Goal: Task Accomplishment & Management: Manage account settings

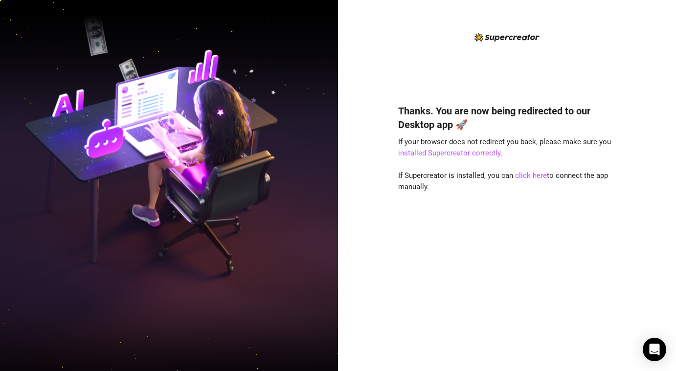
click at [115, 209] on img at bounding box center [169, 186] width 338 height 424
click at [530, 179] on link "click here" at bounding box center [531, 175] width 32 height 9
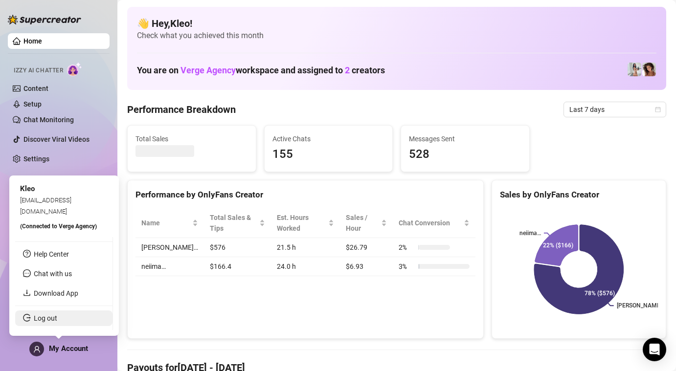
click at [56, 322] on link "Log out" at bounding box center [45, 318] width 23 height 8
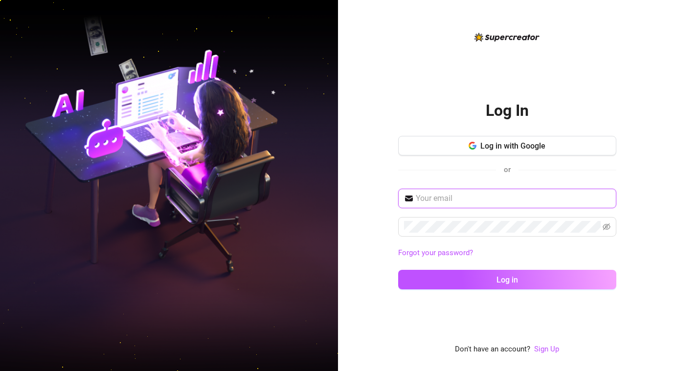
click at [438, 200] on input "text" at bounding box center [513, 199] width 195 height 12
type input "vastydavid0122@gmail.com"
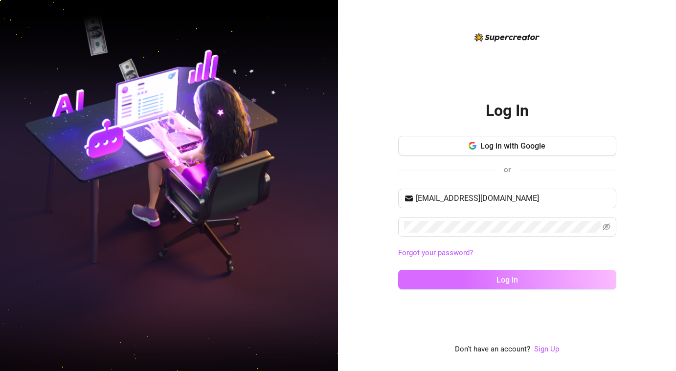
click at [475, 289] on button "Log in" at bounding box center [507, 280] width 218 height 20
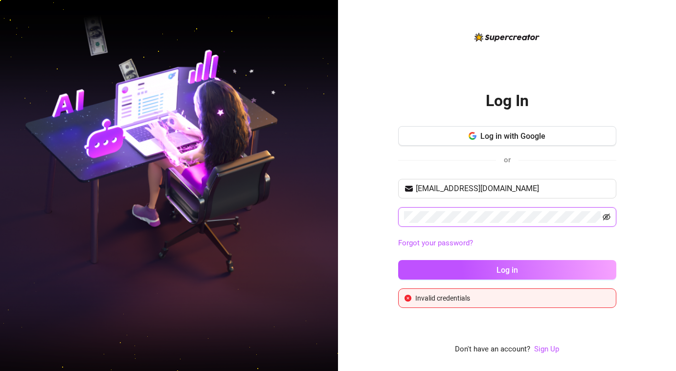
click at [607, 219] on icon "eye-invisible" at bounding box center [607, 217] width 8 height 7
click at [398, 260] on button "Log in" at bounding box center [507, 270] width 218 height 20
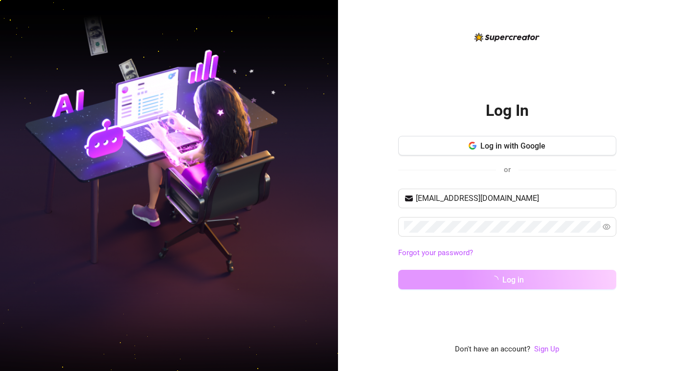
click at [601, 286] on button "Log in" at bounding box center [507, 280] width 218 height 20
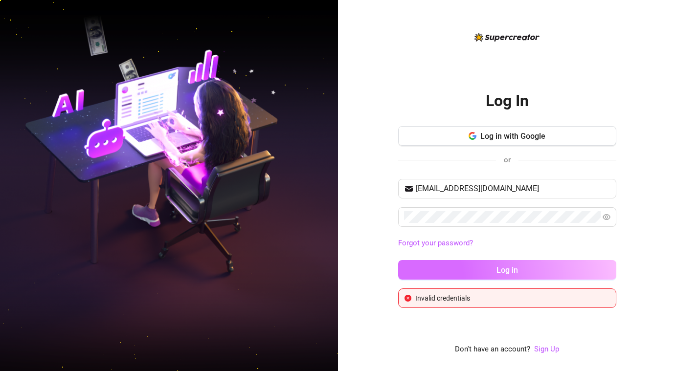
click at [440, 265] on button "Log in" at bounding box center [507, 270] width 218 height 20
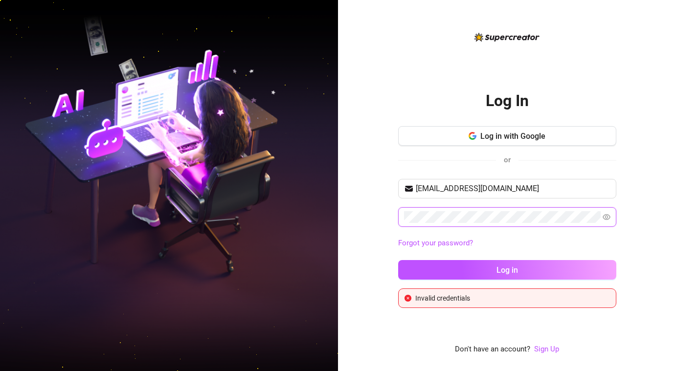
click at [398, 260] on button "Log in" at bounding box center [507, 270] width 218 height 20
